Goal: Task Accomplishment & Management: Manage account settings

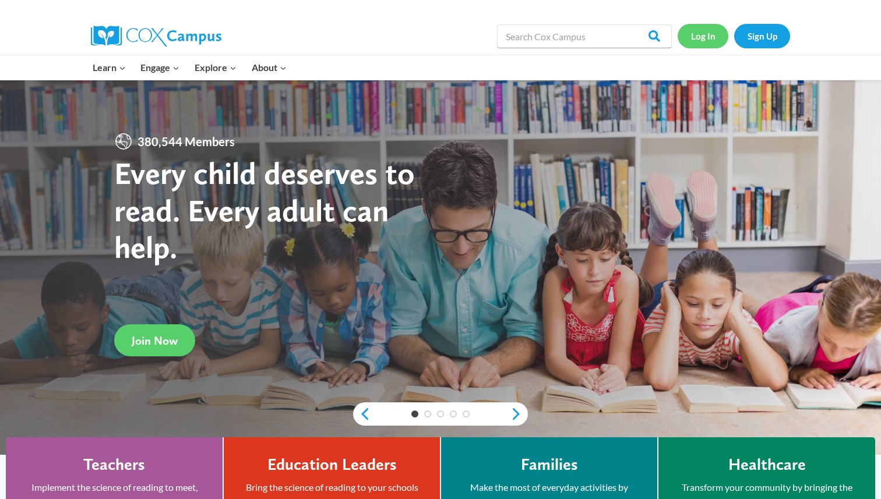
click at [697, 39] on link "Log In" at bounding box center [702, 36] width 51 height 24
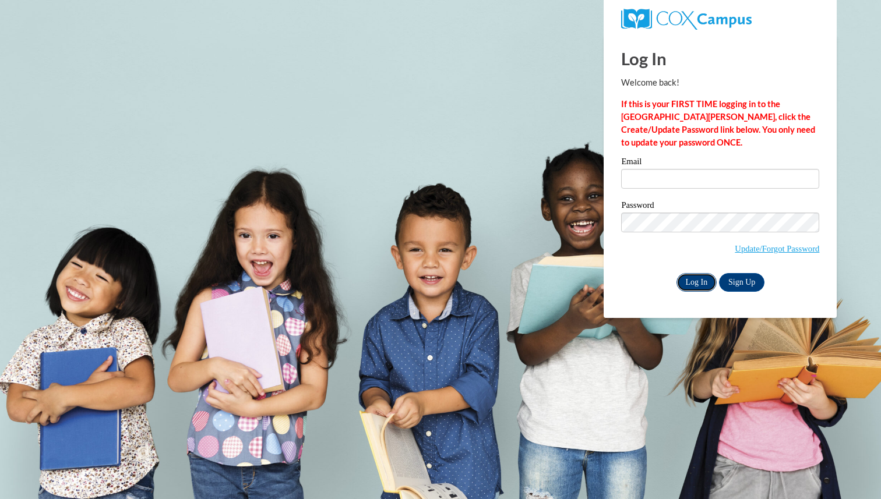
click at [698, 284] on input "Log In" at bounding box center [696, 282] width 41 height 19
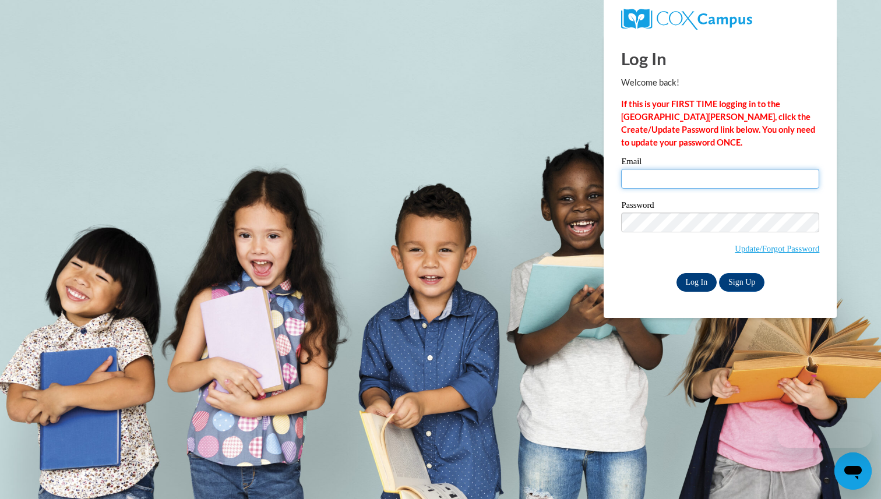
type input "esmeralda.carini@k12.hi.us"
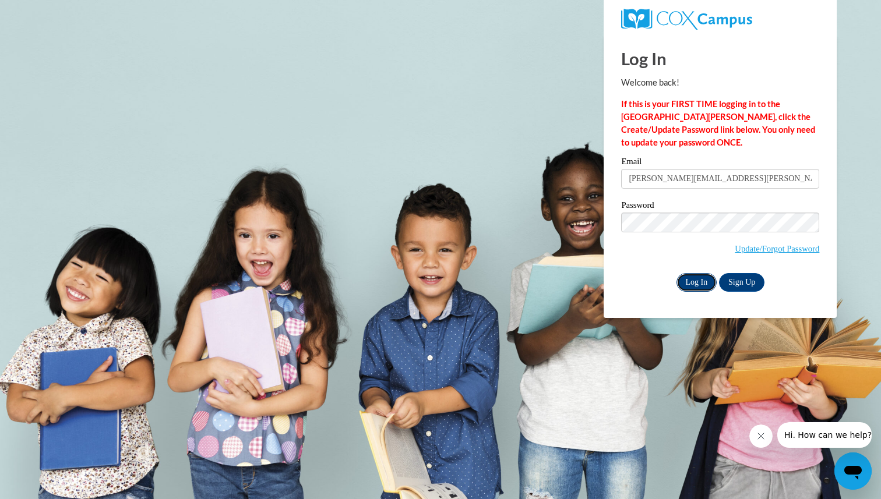
click at [697, 281] on input "Log In" at bounding box center [696, 282] width 41 height 19
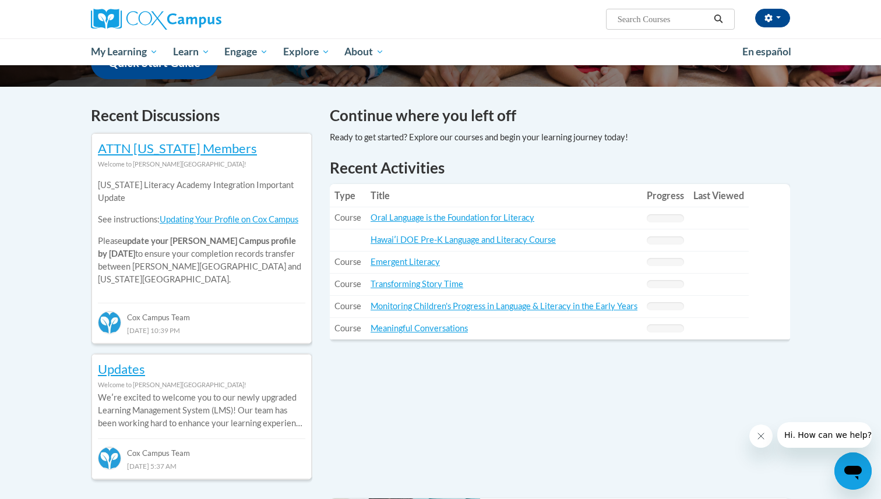
scroll to position [323, 0]
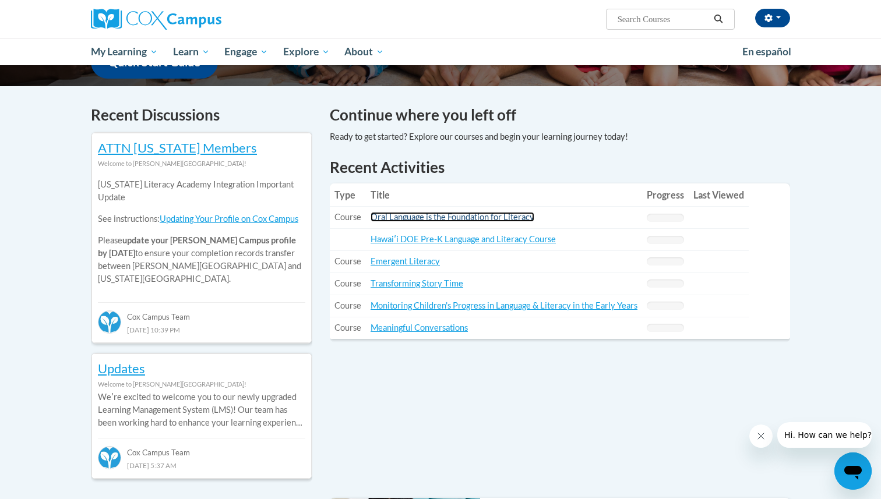
click at [447, 214] on link "Oral Language is the Foundation for Literacy" at bounding box center [452, 217] width 164 height 10
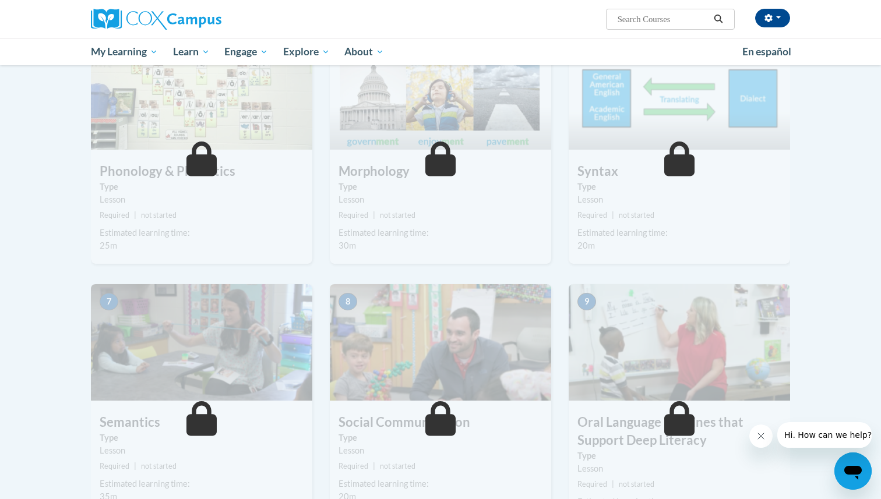
scroll to position [567, 0]
